Goal: Check status: Check status

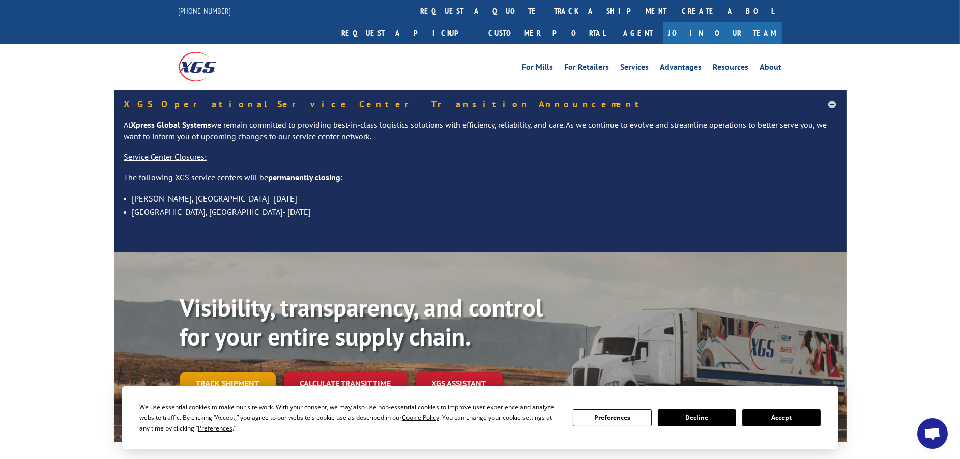
click at [243, 373] on link "Track shipment" at bounding box center [228, 383] width 96 height 21
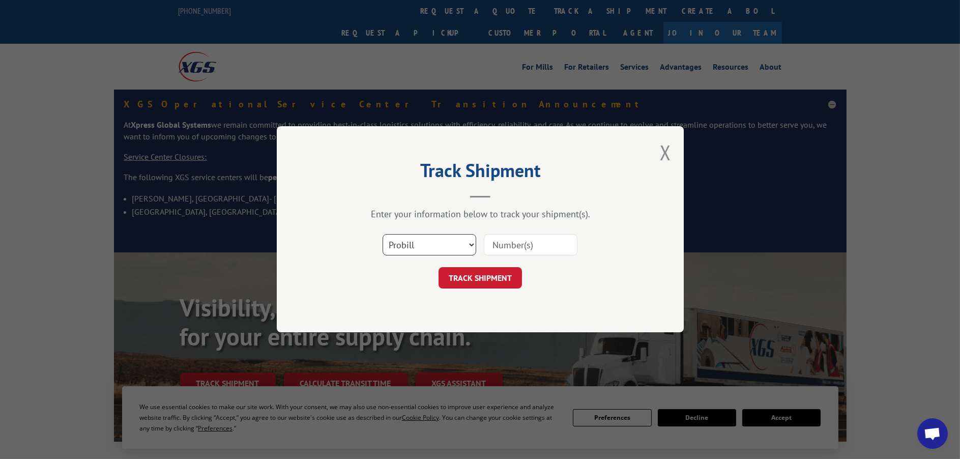
click at [411, 245] on select "Select category... Probill BOL PO" at bounding box center [430, 245] width 94 height 21
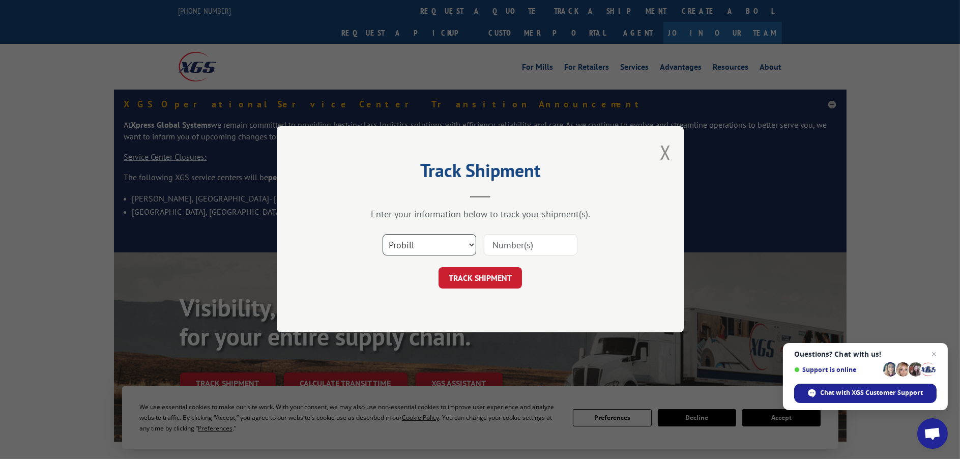
select select "bol"
click at [383, 235] on select "Select category... Probill BOL PO" at bounding box center [430, 245] width 94 height 21
paste input "5991890"
type input "5991890"
click at [501, 277] on button "TRACK SHIPMENT" at bounding box center [480, 278] width 83 height 21
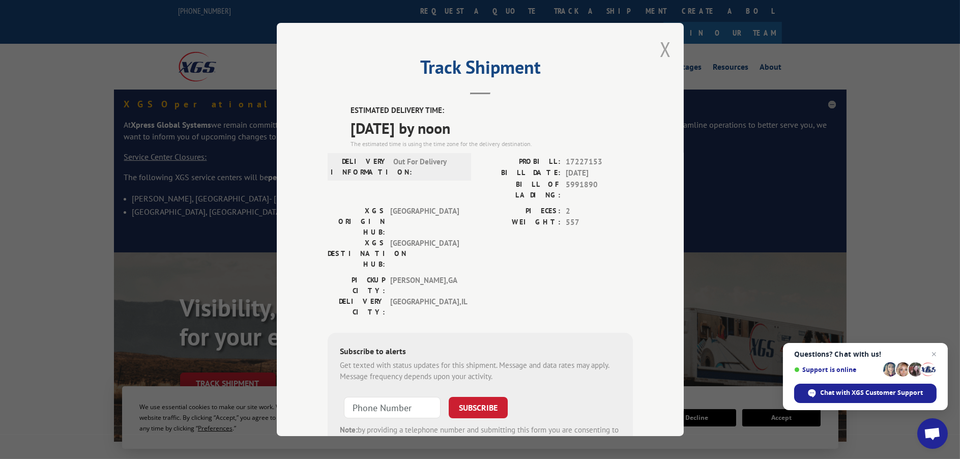
click at [662, 51] on button "Close modal" at bounding box center [665, 49] width 11 height 27
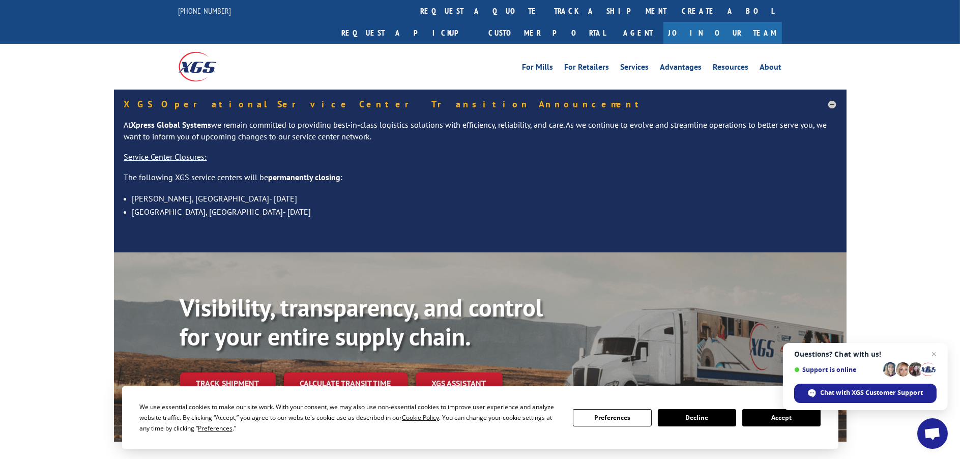
click at [232, 373] on link "Track shipment" at bounding box center [228, 383] width 96 height 21
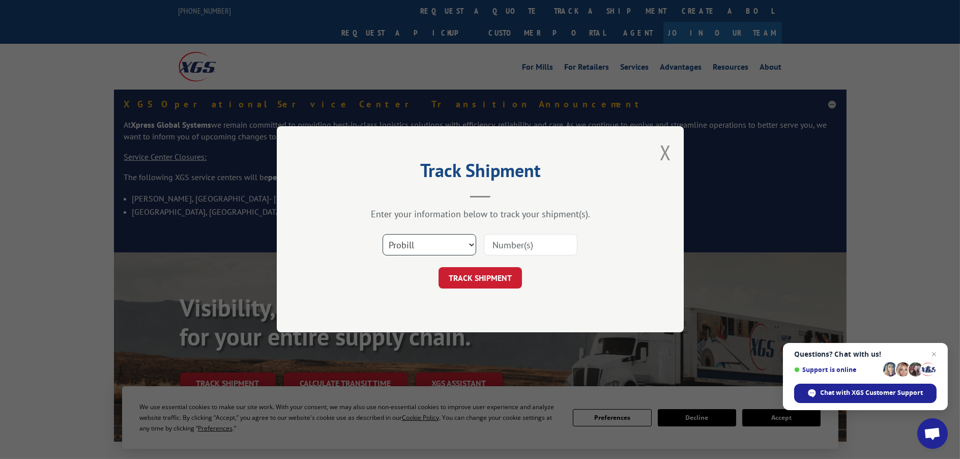
click at [418, 241] on select "Select category... Probill BOL PO" at bounding box center [430, 245] width 94 height 21
select select "bol"
click at [383, 235] on select "Select category... Probill BOL PO" at bounding box center [430, 245] width 94 height 21
paste input "5090255"
type input "5090255"
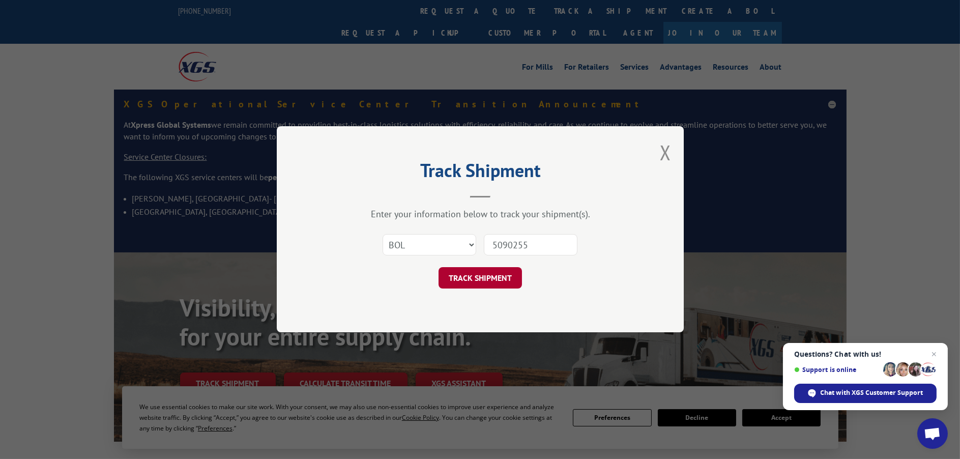
click at [482, 284] on button "TRACK SHIPMENT" at bounding box center [480, 278] width 83 height 21
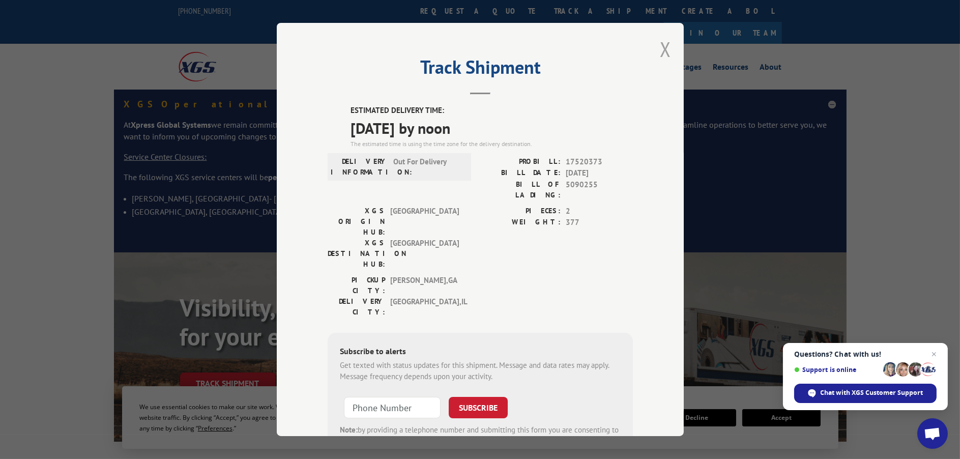
click at [662, 49] on button "Close modal" at bounding box center [665, 49] width 11 height 27
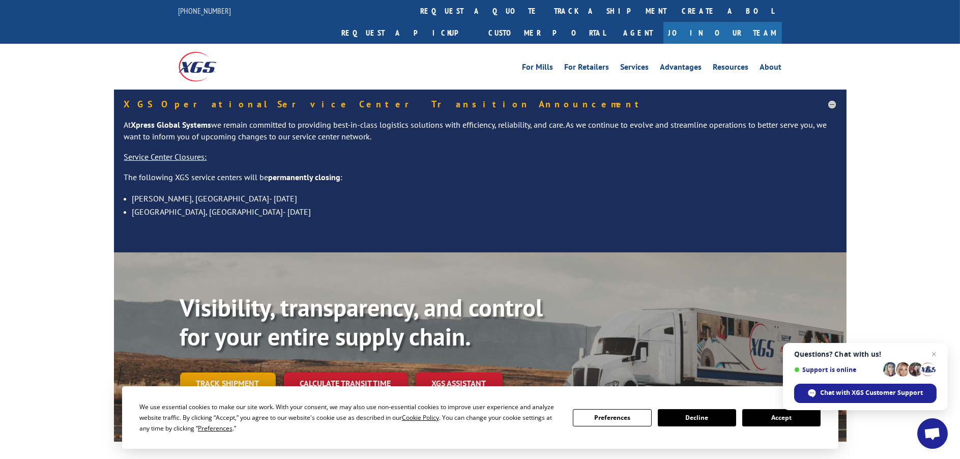
click at [242, 373] on link "Track shipment" at bounding box center [228, 383] width 96 height 21
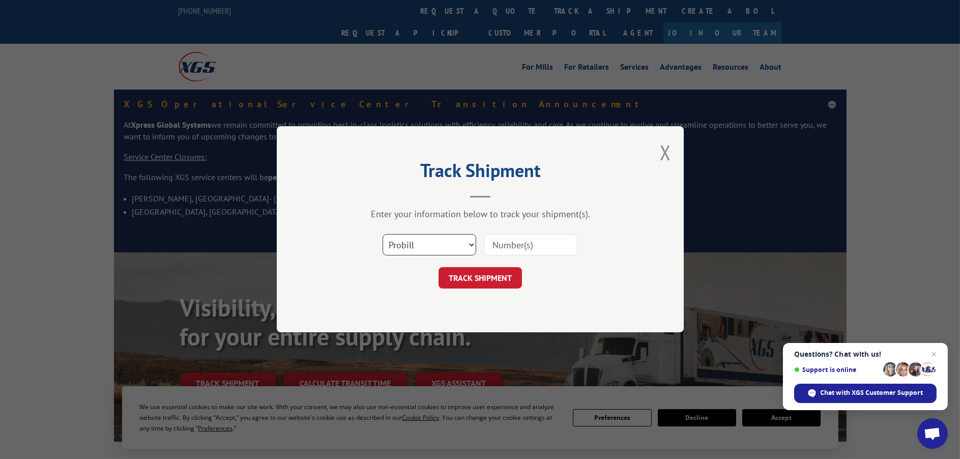
click at [417, 247] on select "Select category... Probill BOL PO" at bounding box center [430, 245] width 94 height 21
select select "bol"
click at [383, 235] on select "Select category... Probill BOL PO" at bounding box center [430, 245] width 94 height 21
paste input "6005874"
type input "6005874"
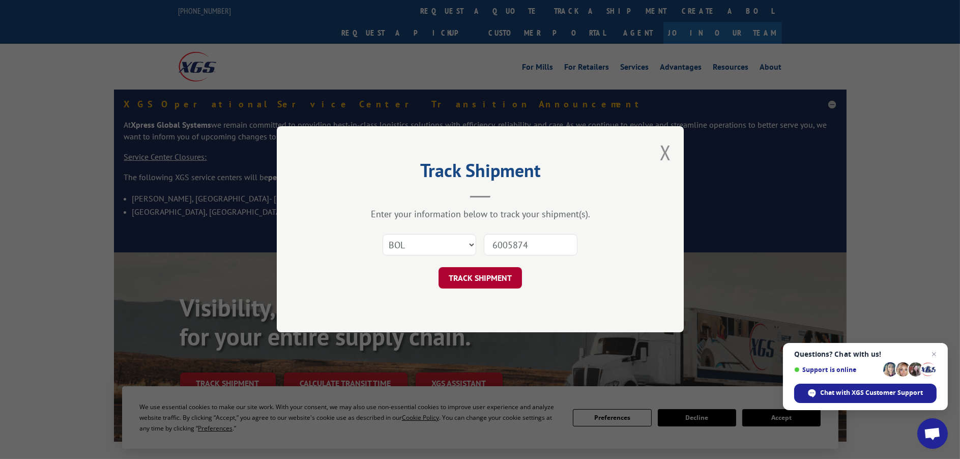
click at [490, 279] on button "TRACK SHIPMENT" at bounding box center [480, 278] width 83 height 21
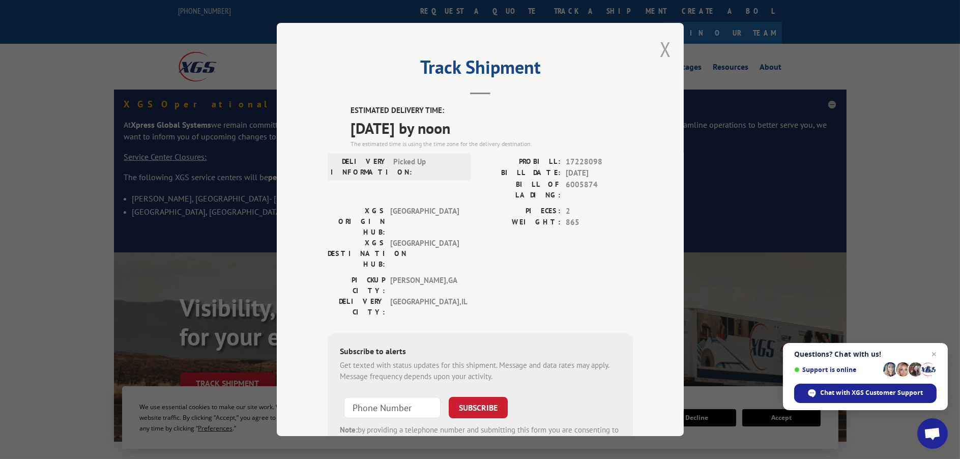
click at [662, 53] on button "Close modal" at bounding box center [665, 49] width 11 height 27
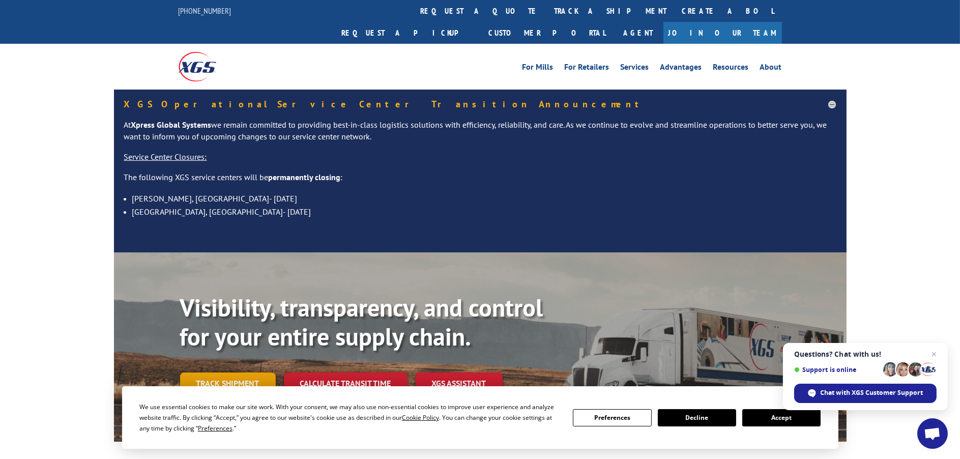
click at [239, 373] on link "Track shipment" at bounding box center [228, 383] width 96 height 21
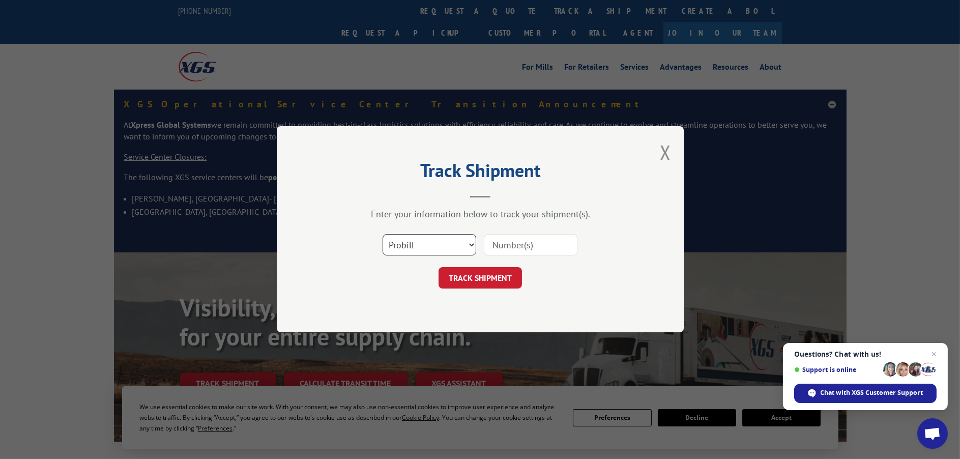
click at [404, 248] on select "Select category... Probill BOL PO" at bounding box center [430, 245] width 94 height 21
select select "bol"
click at [383, 235] on select "Select category... Probill BOL PO" at bounding box center [430, 245] width 94 height 21
paste input "5106619"
type input "5106619"
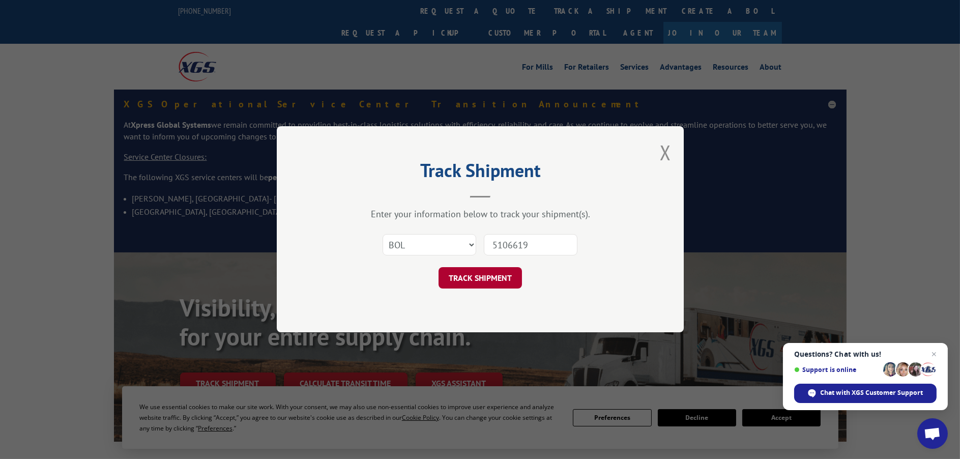
click at [479, 281] on button "TRACK SHIPMENT" at bounding box center [480, 278] width 83 height 21
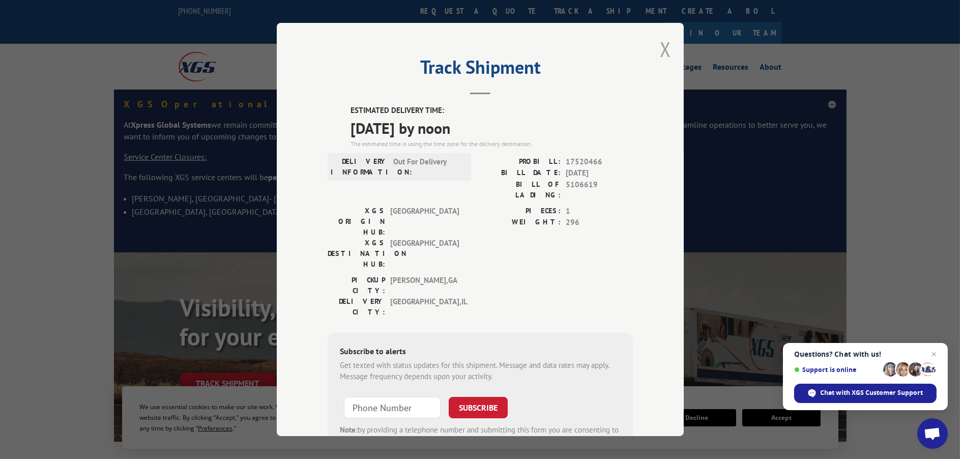
click at [665, 48] on button "Close modal" at bounding box center [665, 49] width 11 height 27
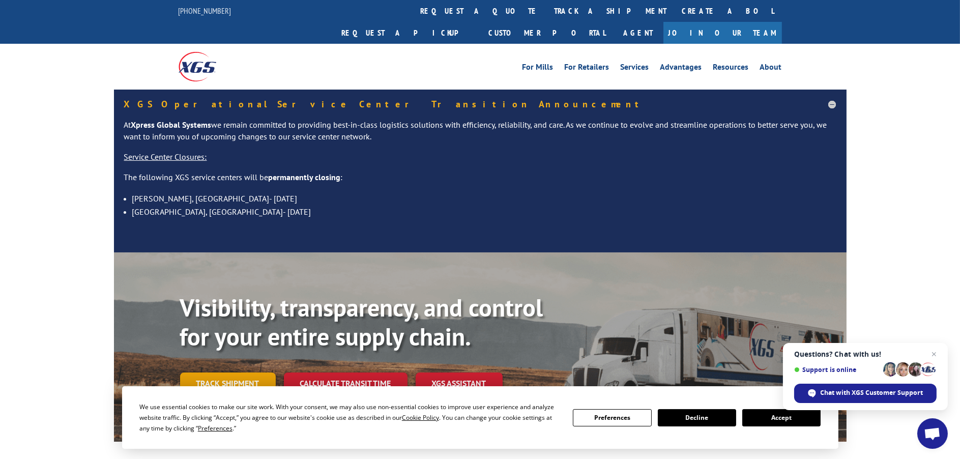
click at [220, 373] on link "Track shipment" at bounding box center [228, 383] width 96 height 21
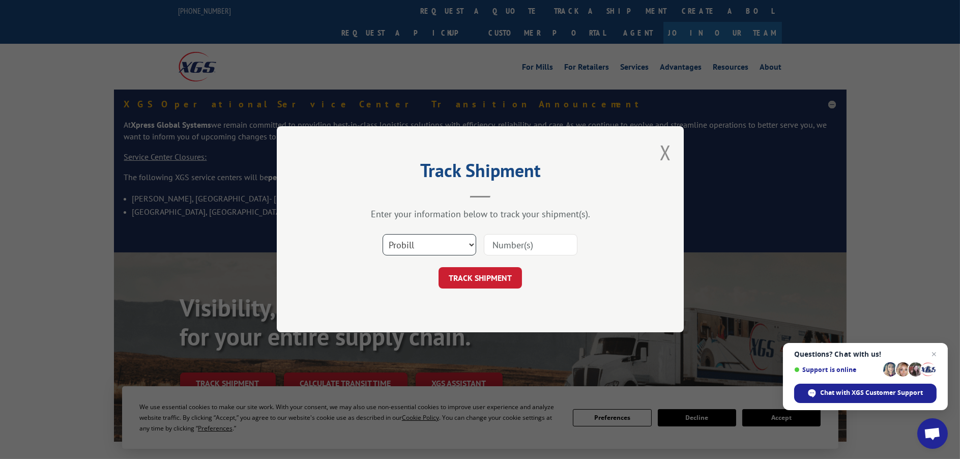
click at [442, 235] on select "Select category... Probill BOL PO" at bounding box center [430, 245] width 94 height 21
select select "bol"
click at [383, 235] on select "Select category... Probill BOL PO" at bounding box center [430, 245] width 94 height 21
paste input "6009803"
type input "6009803"
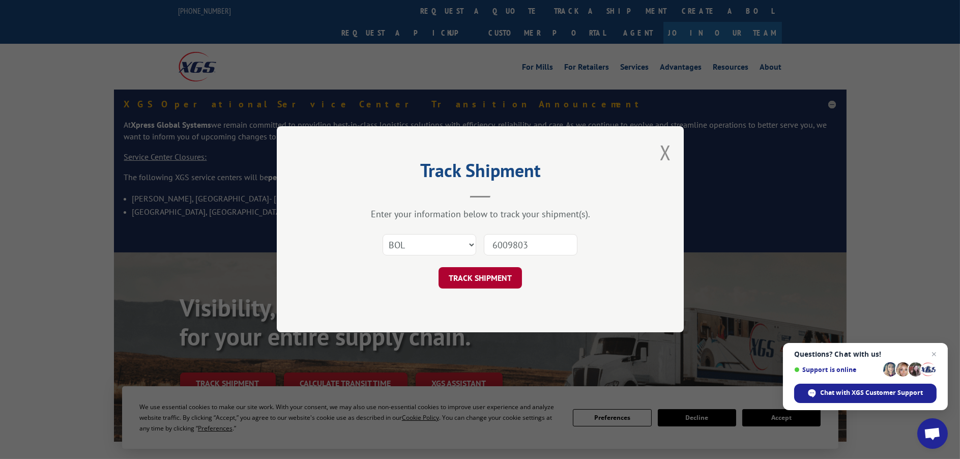
click at [486, 269] on button "TRACK SHIPMENT" at bounding box center [480, 278] width 83 height 21
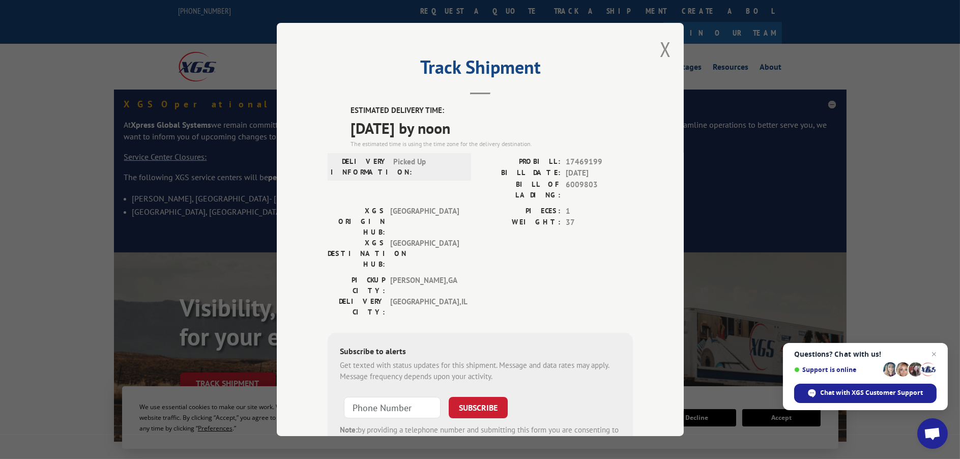
drag, startPoint x: 663, startPoint y: 52, endPoint x: 644, endPoint y: 53, distance: 18.8
click at [662, 52] on button "Close modal" at bounding box center [665, 49] width 11 height 27
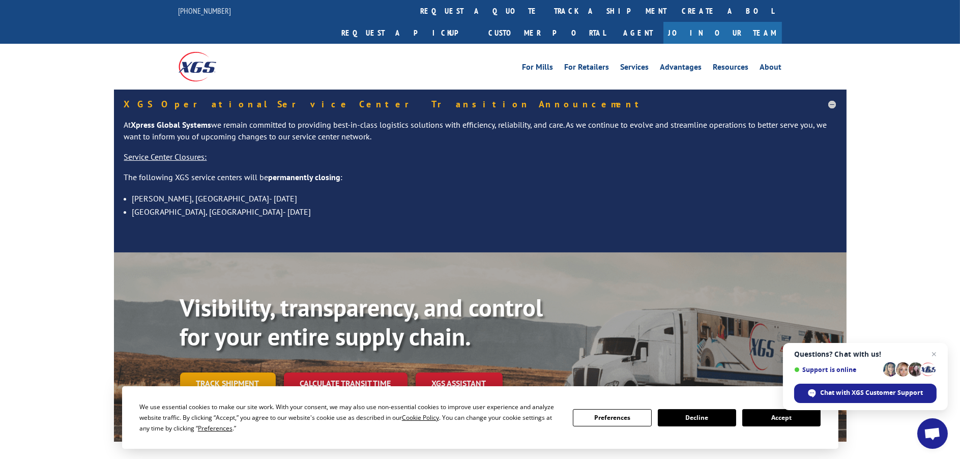
click at [247, 373] on link "Track shipment" at bounding box center [228, 383] width 96 height 21
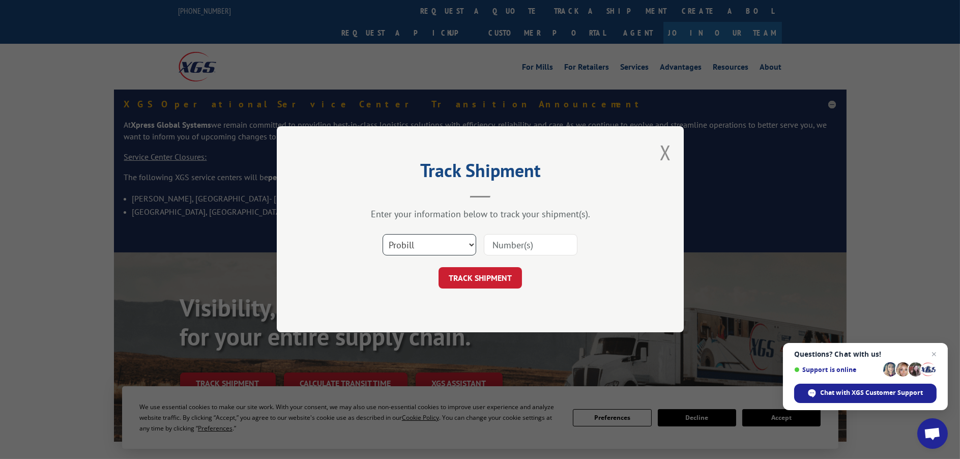
click at [395, 248] on select "Select category... Probill BOL PO" at bounding box center [430, 245] width 94 height 21
select select "bol"
click at [383, 235] on select "Select category... Probill BOL PO" at bounding box center [430, 245] width 94 height 21
paste input "5106619"
type input "5106619"
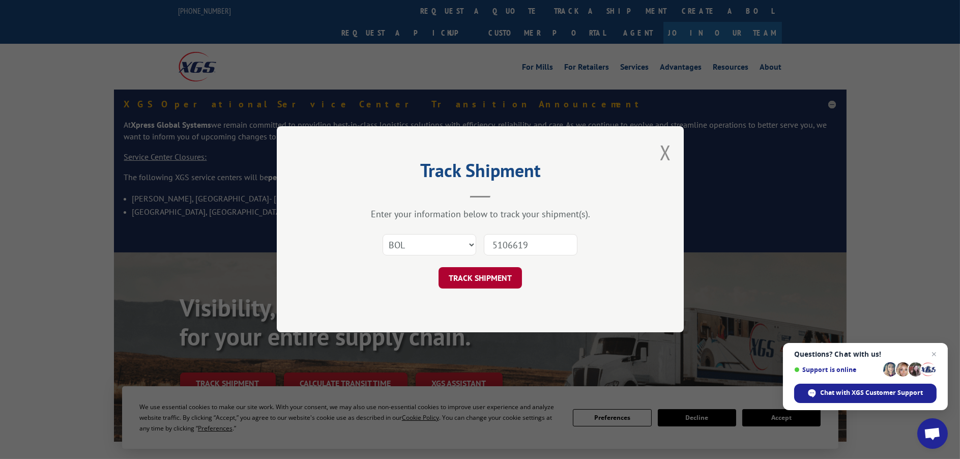
click at [500, 281] on button "TRACK SHIPMENT" at bounding box center [480, 278] width 83 height 21
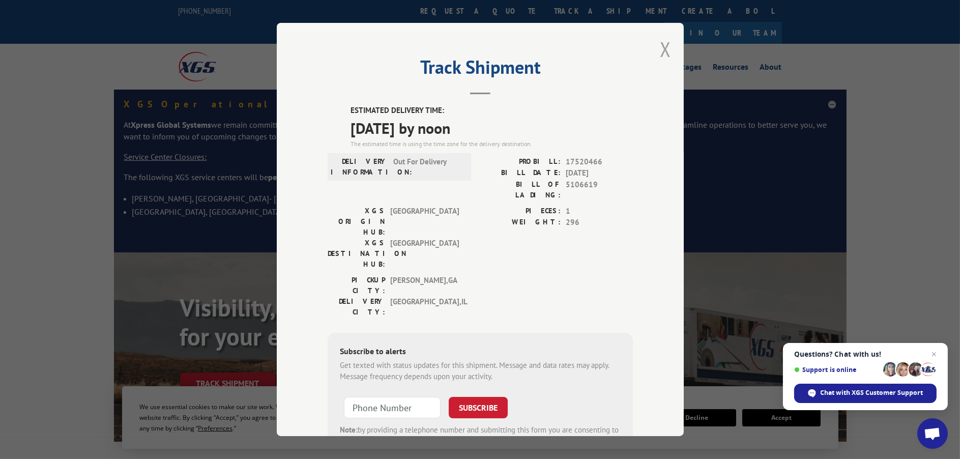
click at [664, 48] on button "Close modal" at bounding box center [665, 49] width 11 height 27
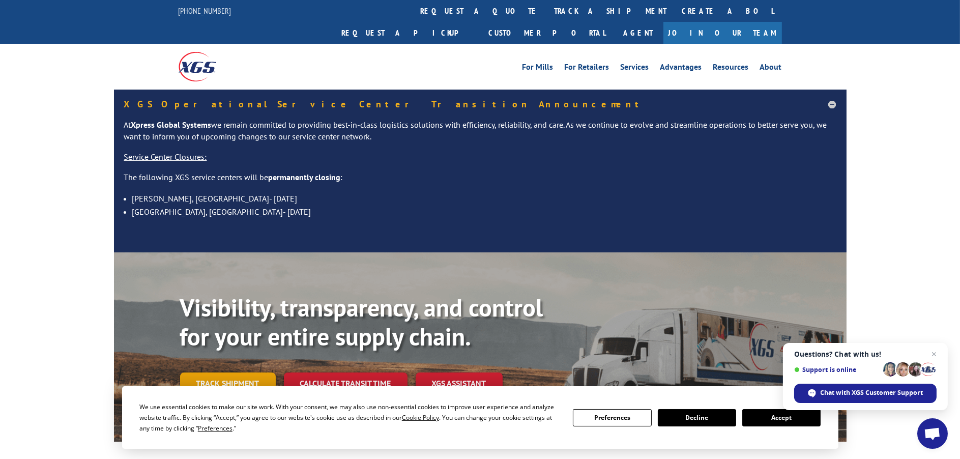
click at [268, 373] on link "Track shipment" at bounding box center [228, 383] width 96 height 21
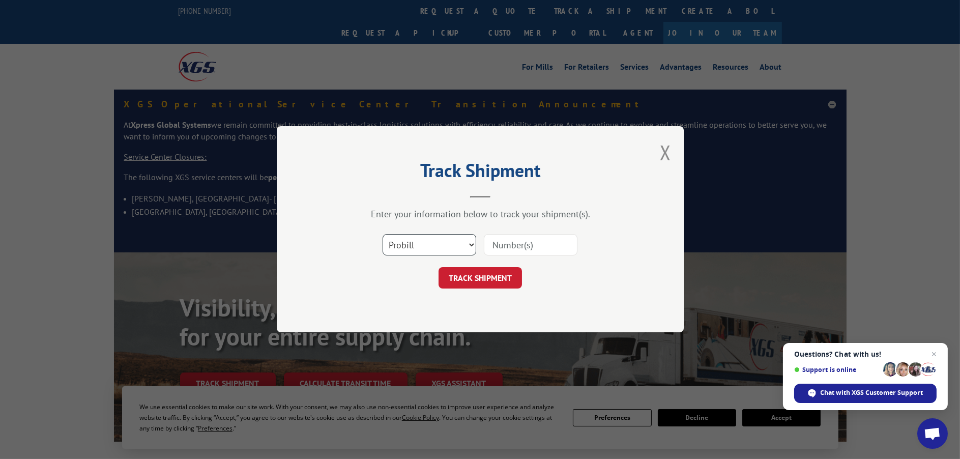
click at [422, 245] on select "Select category... Probill BOL PO" at bounding box center [430, 245] width 94 height 21
select select "bol"
click at [383, 235] on select "Select category... Probill BOL PO" at bounding box center [430, 245] width 94 height 21
click at [512, 244] on input at bounding box center [531, 245] width 94 height 21
paste input "5991890"
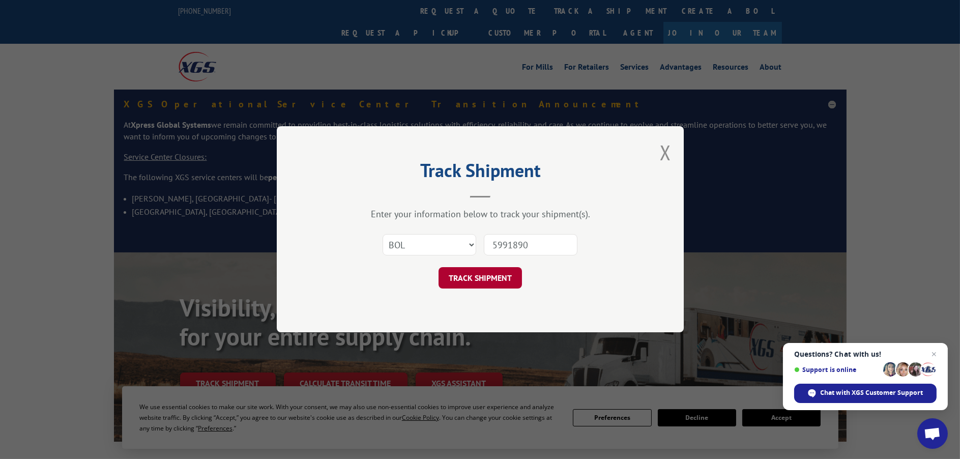
type input "5991890"
click at [483, 274] on button "TRACK SHIPMENT" at bounding box center [480, 278] width 83 height 21
